Goal: Task Accomplishment & Management: Manage account settings

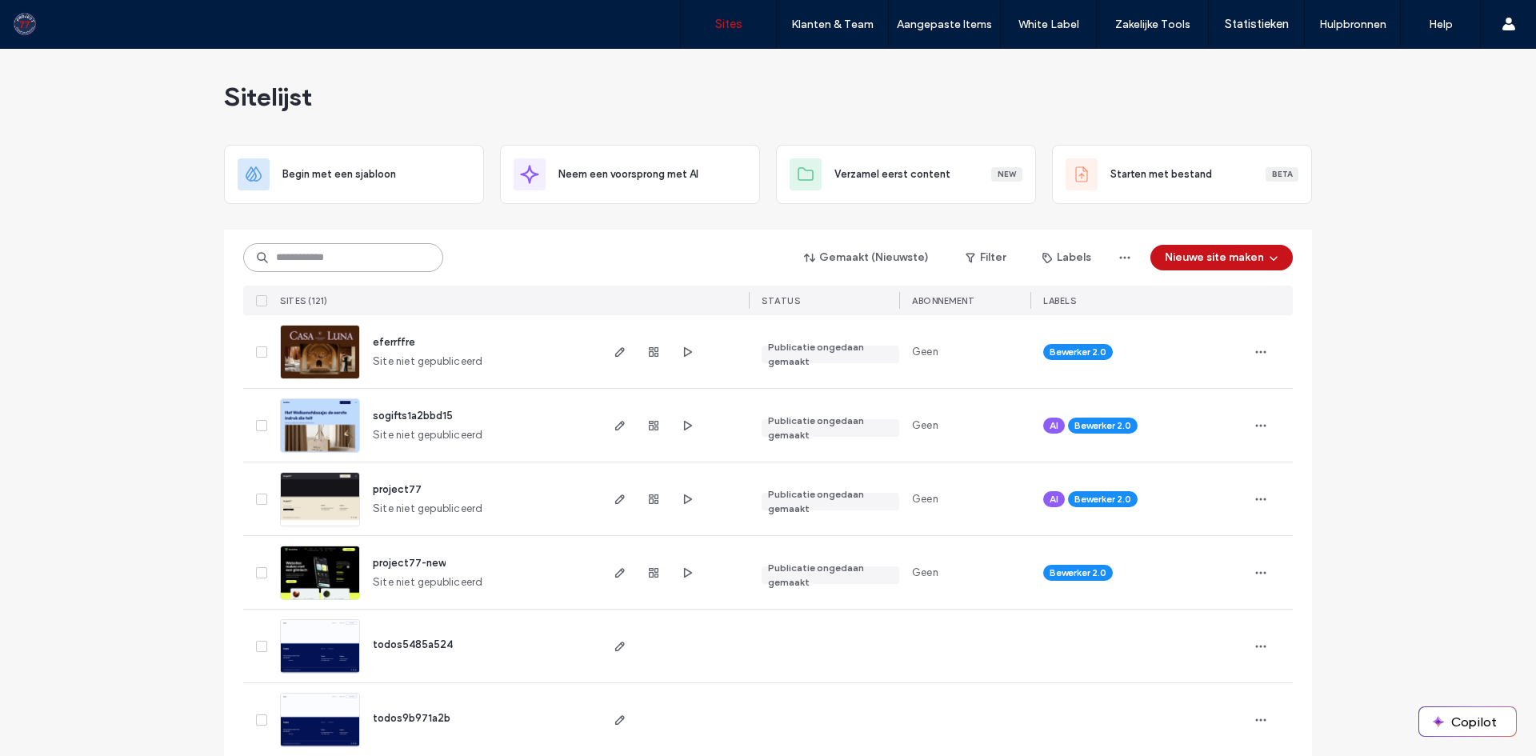
click at [361, 258] on input at bounding box center [343, 257] width 200 height 29
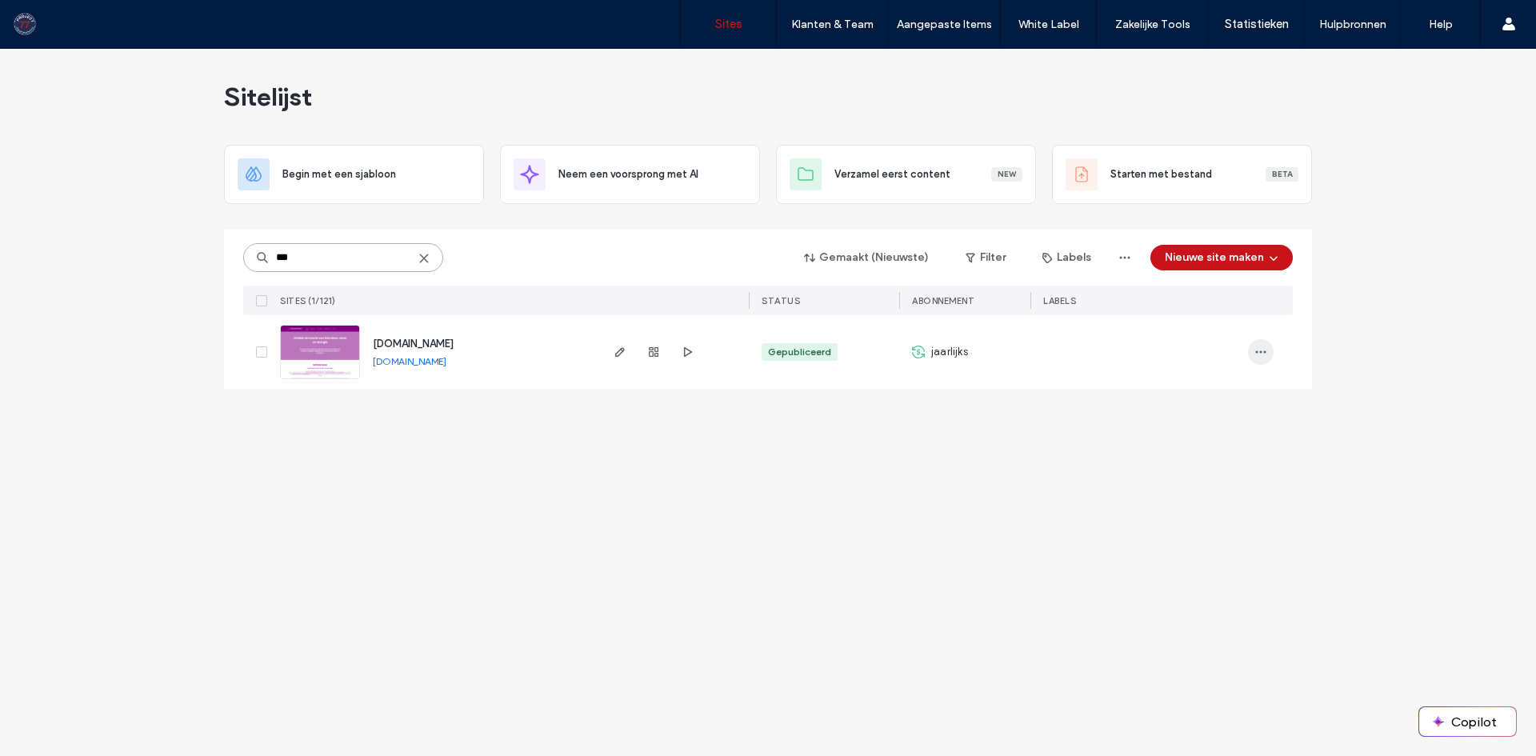
type input "***"
click at [1259, 354] on icon "button" at bounding box center [1260, 352] width 13 height 13
click at [1217, 541] on span "Site Dashboard" at bounding box center [1198, 546] width 74 height 16
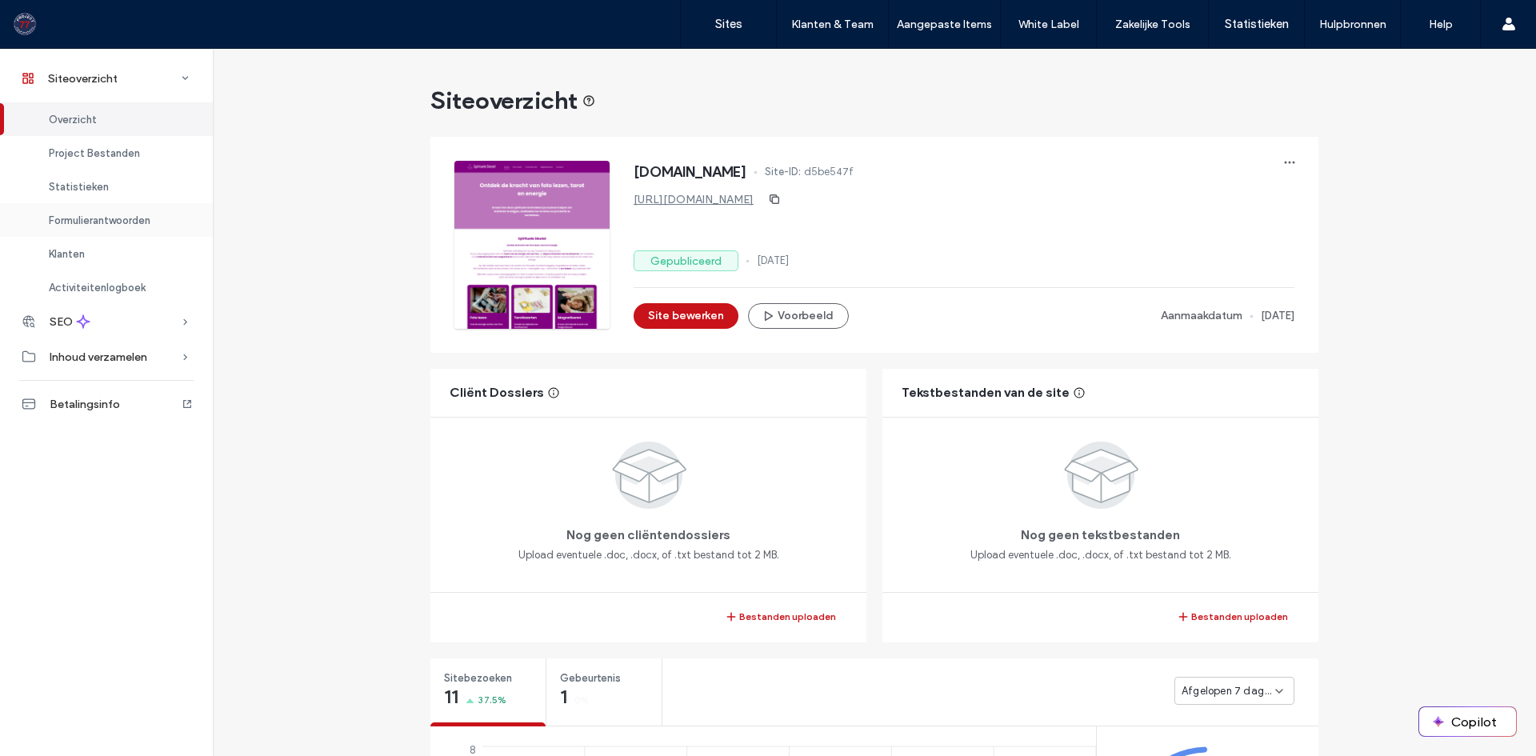
click at [81, 218] on span "Formulierantwoorden" at bounding box center [100, 220] width 102 height 12
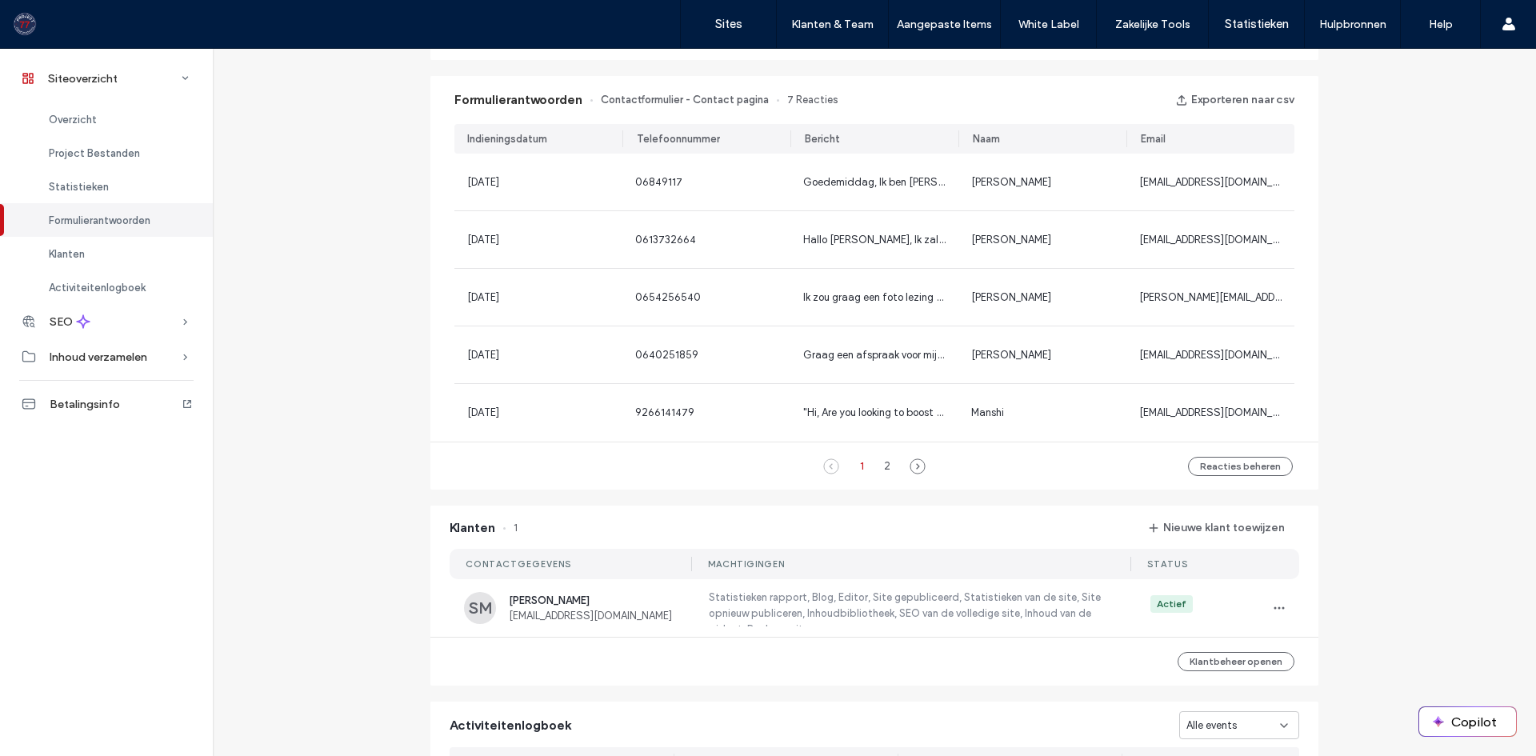
scroll to position [1030, 0]
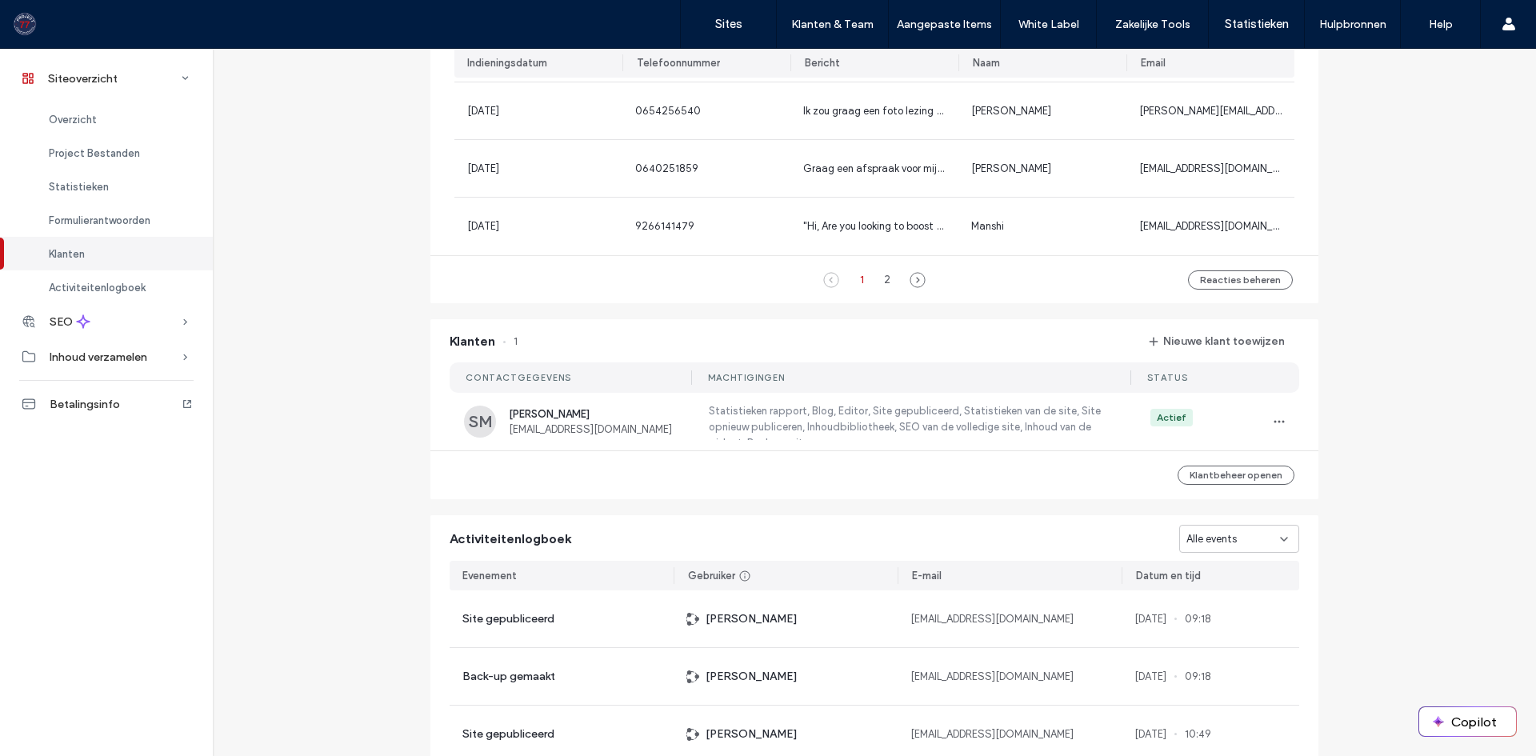
scroll to position [1430, 0]
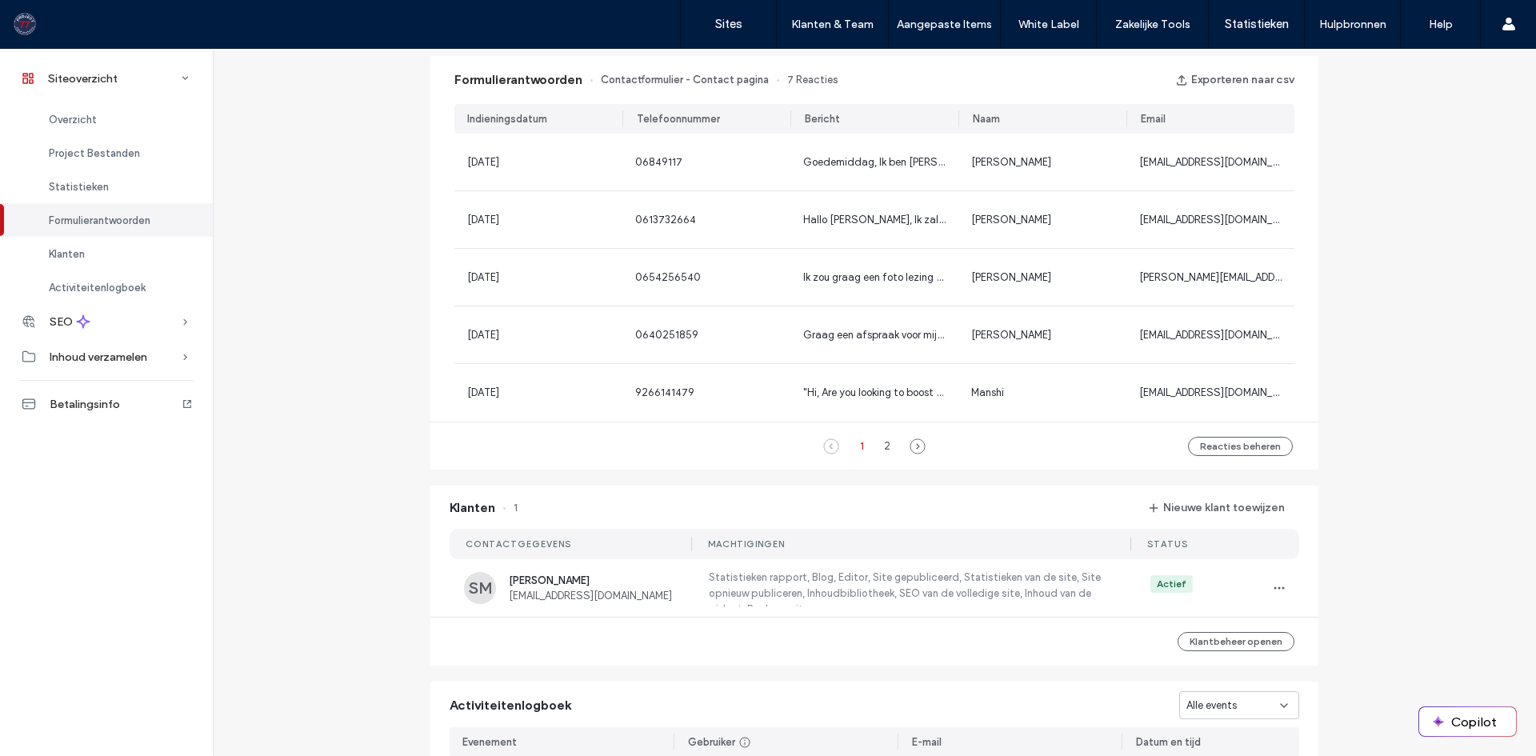
scroll to position [870, 0]
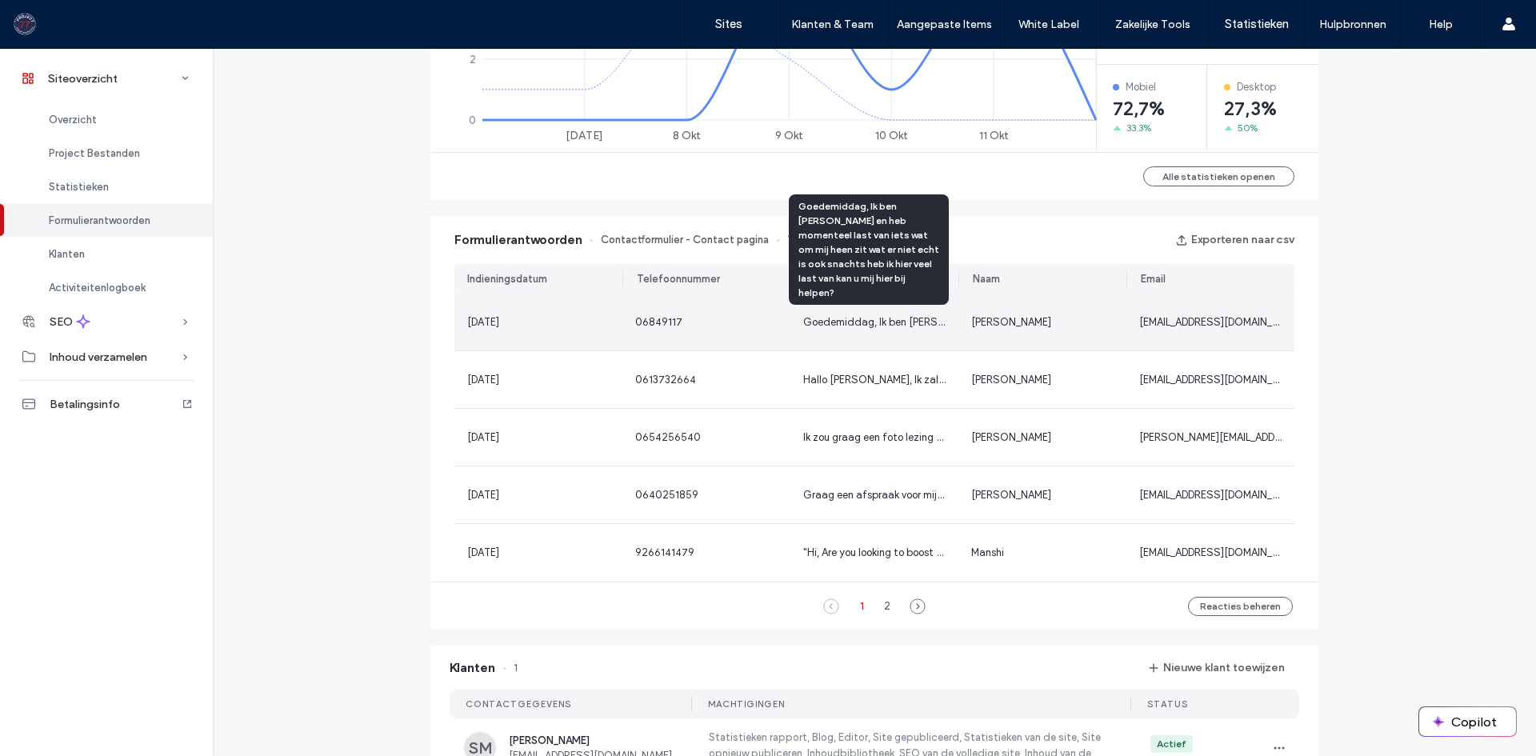
click at [931, 327] on span "Goedemiddag, Ik ben [PERSON_NAME] en heb momenteel last van iets wat om mij hee…" at bounding box center [1202, 322] width 799 height 12
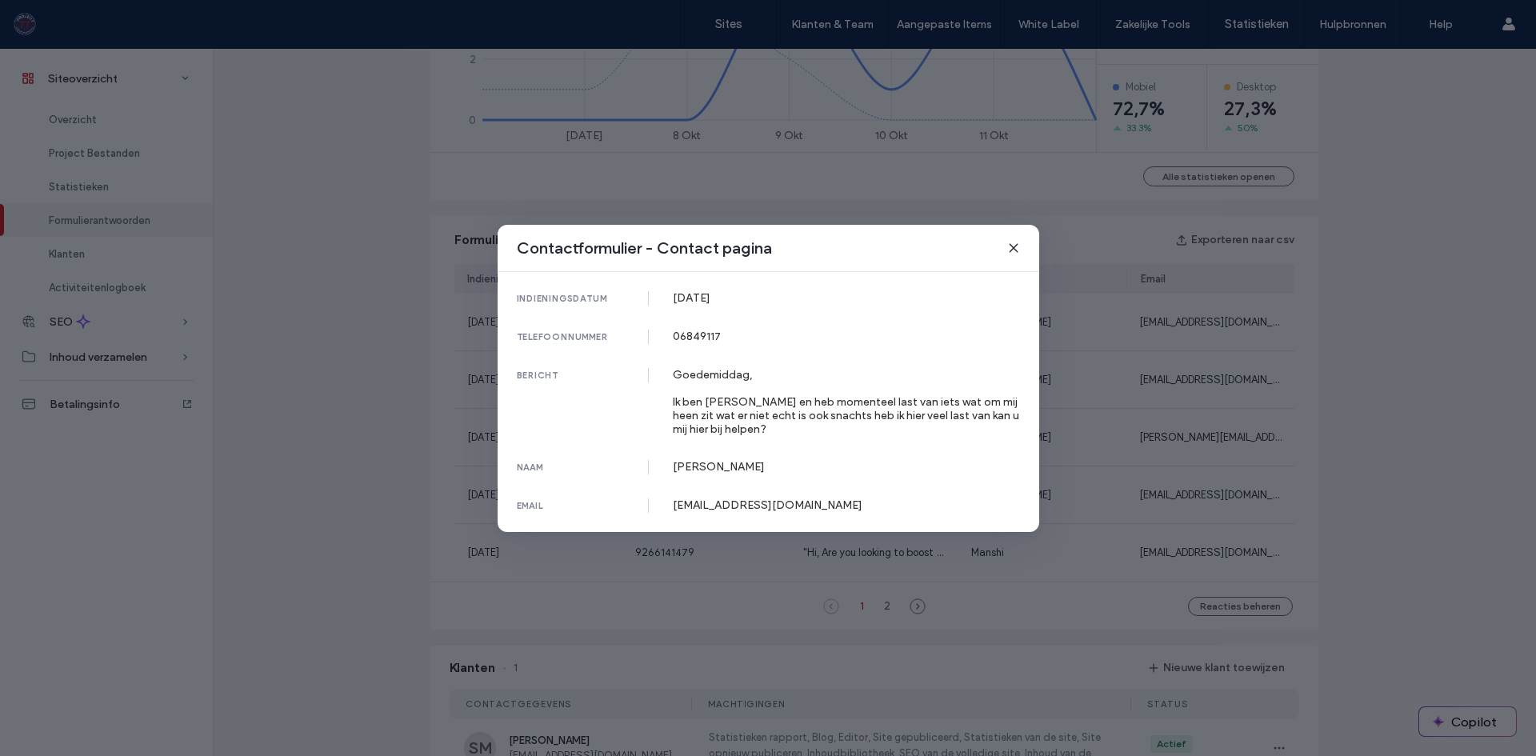
click at [1012, 248] on use at bounding box center [1013, 247] width 7 height 7
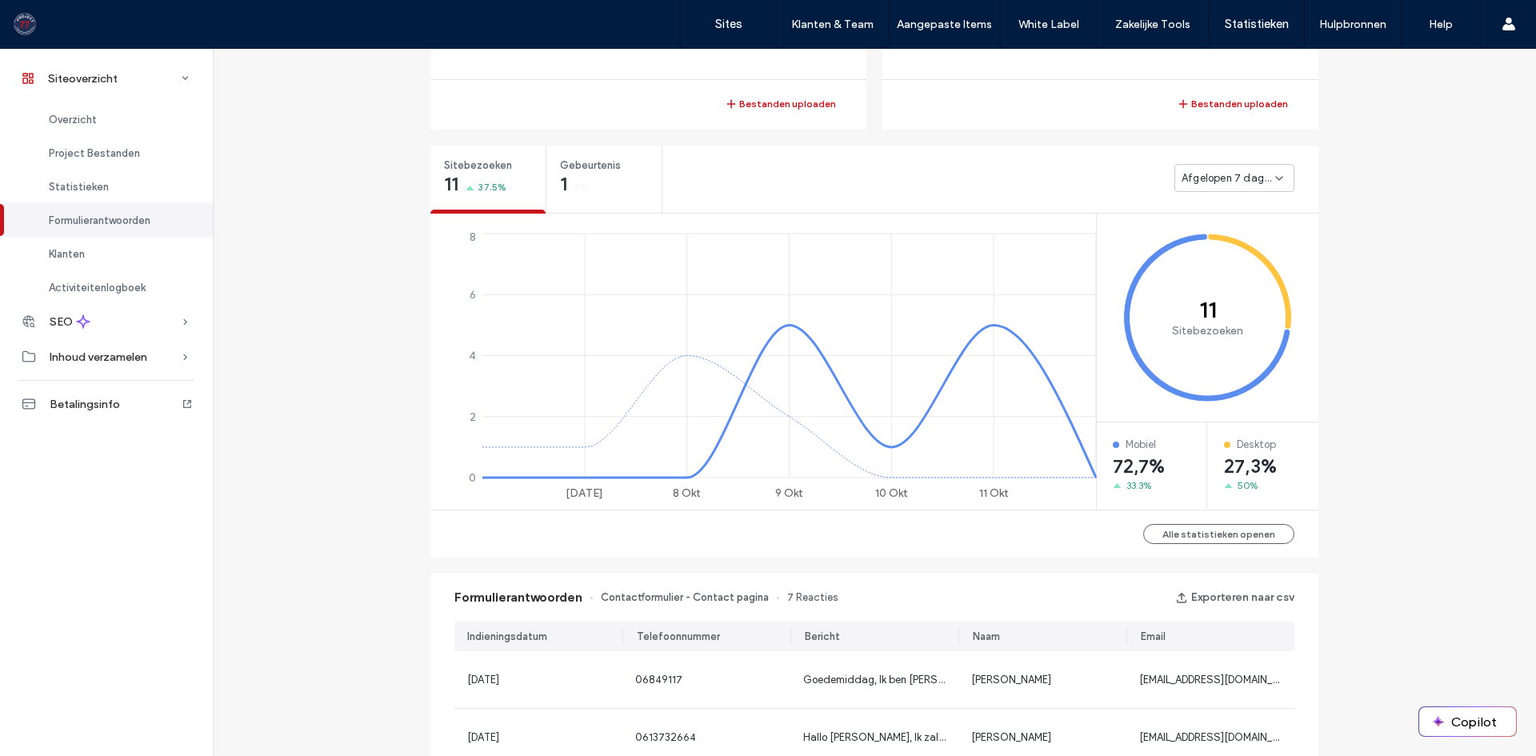
scroll to position [310, 0]
